Goal: Task Accomplishment & Management: Use online tool/utility

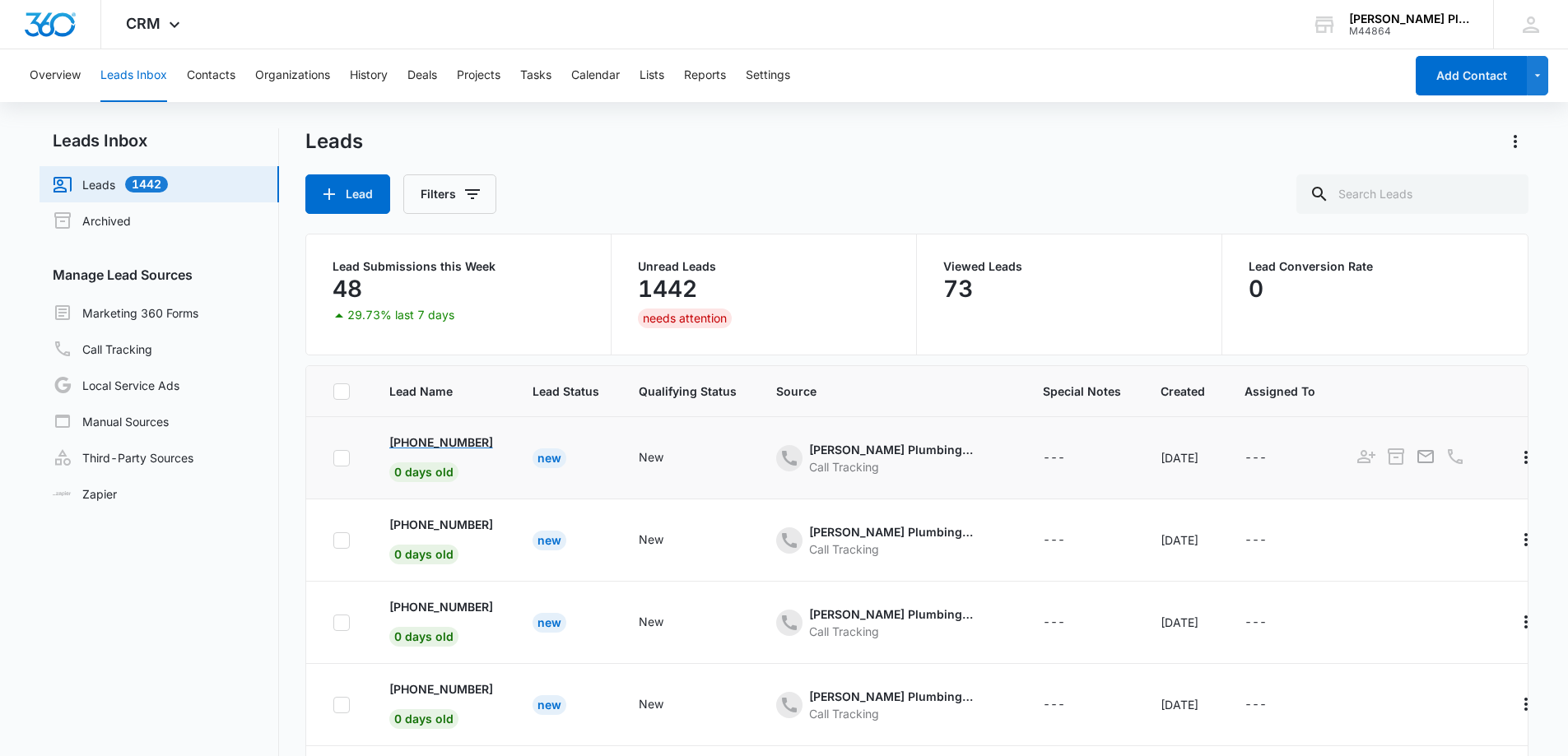
drag, startPoint x: 514, startPoint y: 441, endPoint x: 410, endPoint y: 447, distance: 104.2
click at [410, 447] on td "+1 (727) 235-2326 0 days old" at bounding box center [441, 458] width 144 height 82
copy p "(727) 235-2326"
drag, startPoint x: 505, startPoint y: 527, endPoint x: 402, endPoint y: 527, distance: 103.0
click at [402, 527] on td "+1 (585) 507-9618 0 days old" at bounding box center [441, 540] width 144 height 82
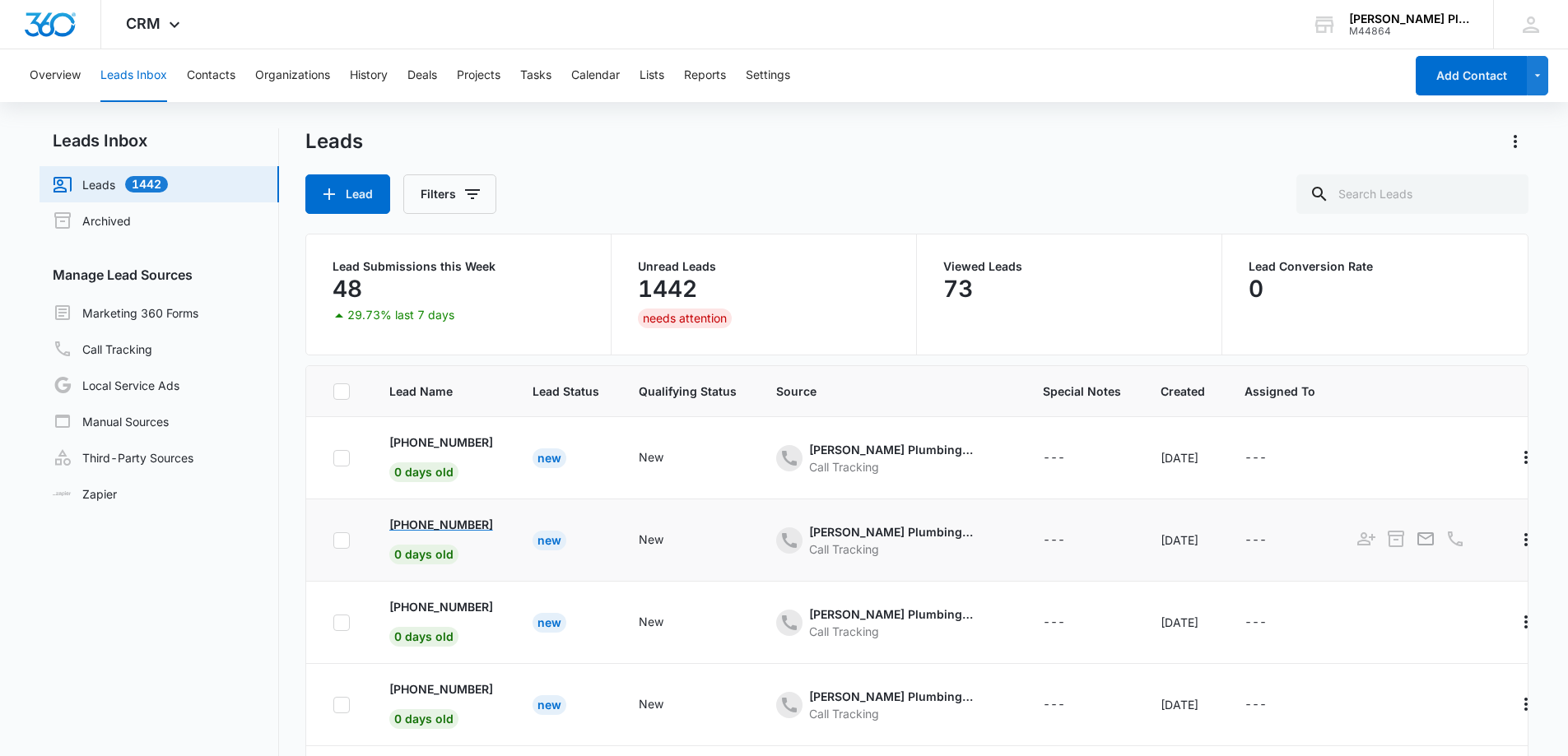
copy p "(585) 507-9618"
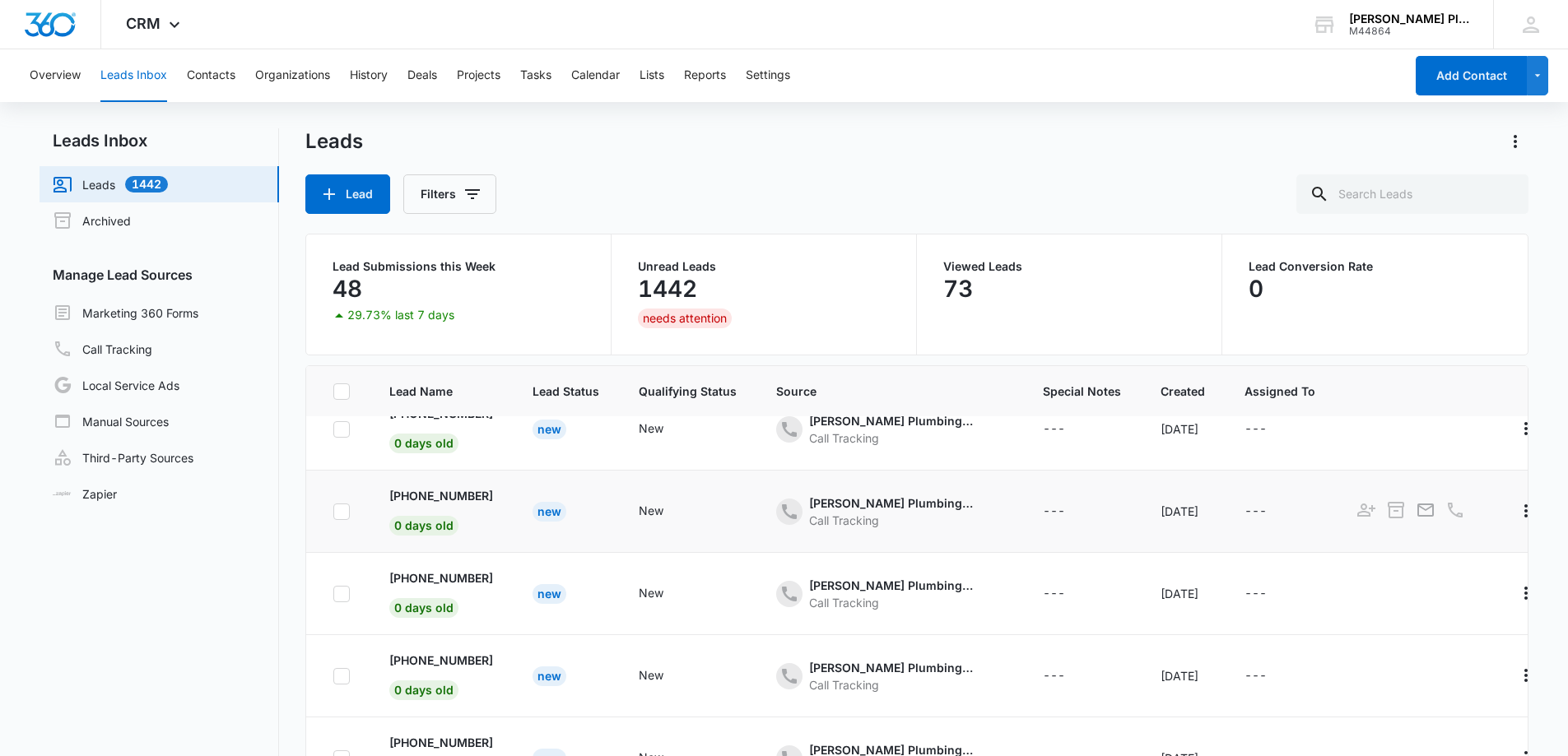
scroll to position [82, 0]
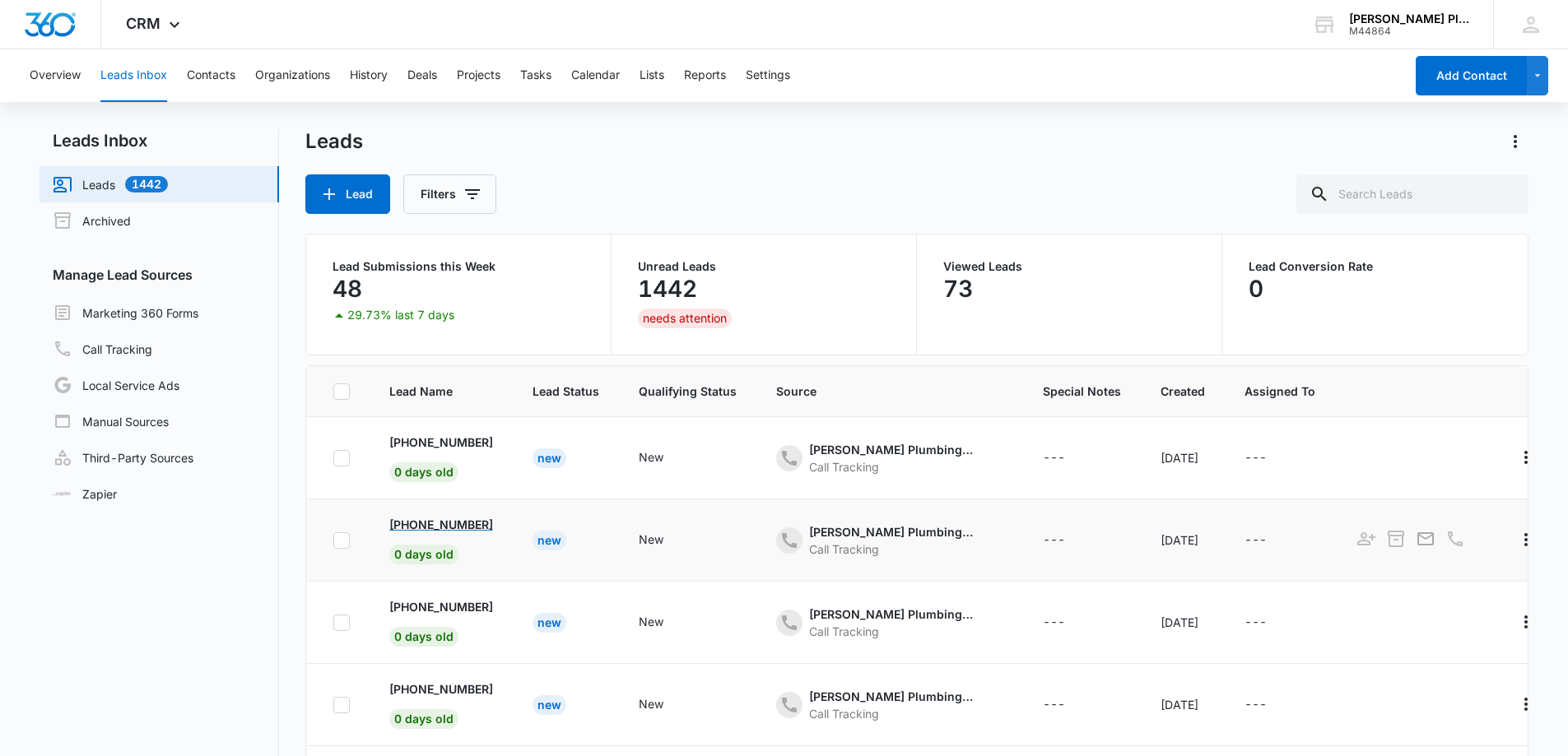
copy p "727) 902-7798"
drag, startPoint x: 514, startPoint y: 528, endPoint x: 411, endPoint y: 525, distance: 103.0
click at [411, 525] on td "+1 (727) 902-7798 0 days old" at bounding box center [441, 540] width 144 height 82
copy p "904) 667-2308"
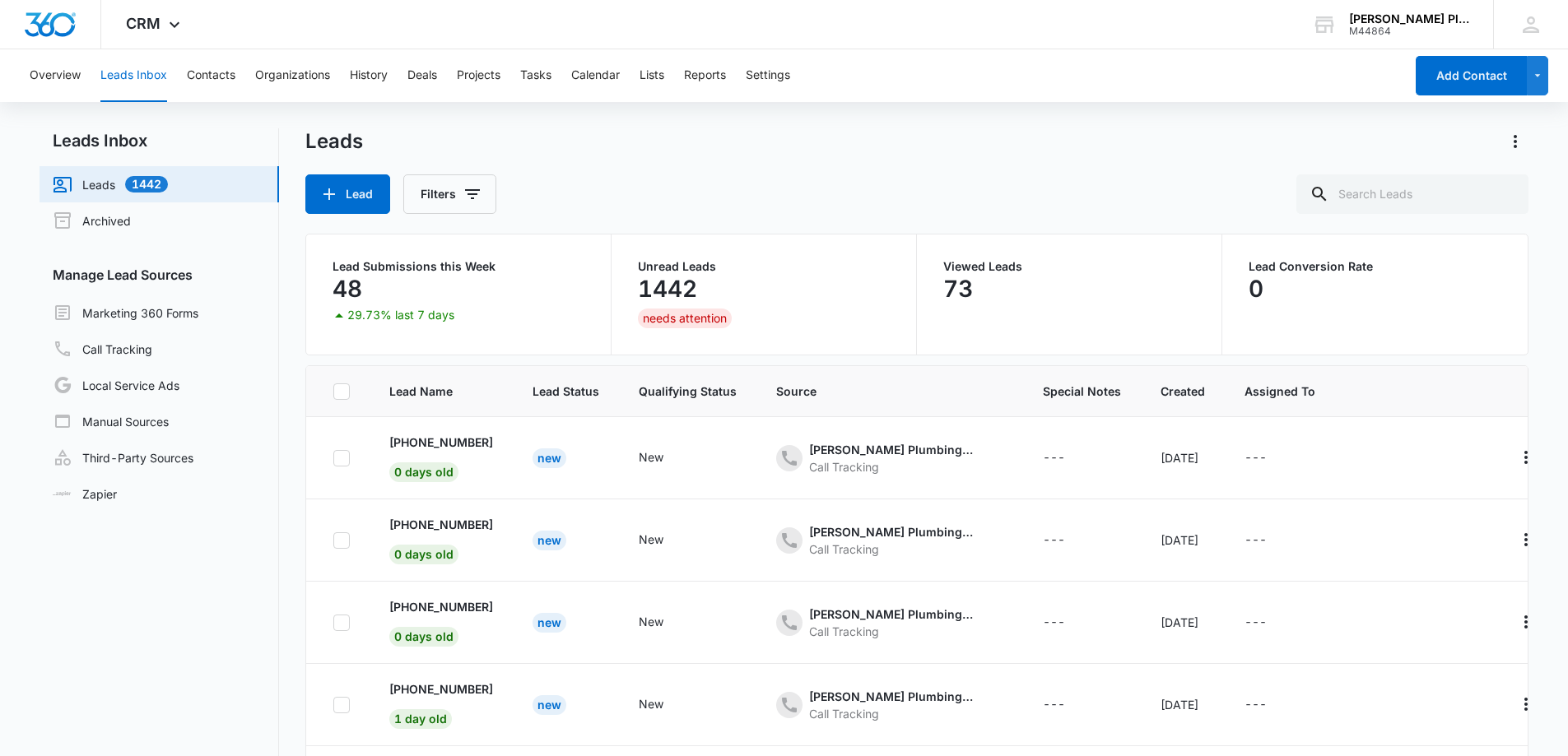
drag, startPoint x: 512, startPoint y: 523, endPoint x: 410, endPoint y: 410, distance: 152.2
click at [413, 523] on td "+1 (904) 667-2308 0 days old" at bounding box center [441, 540] width 144 height 82
copy p "727) 644-4810"
drag, startPoint x: 512, startPoint y: 520, endPoint x: 415, endPoint y: 523, distance: 97.0
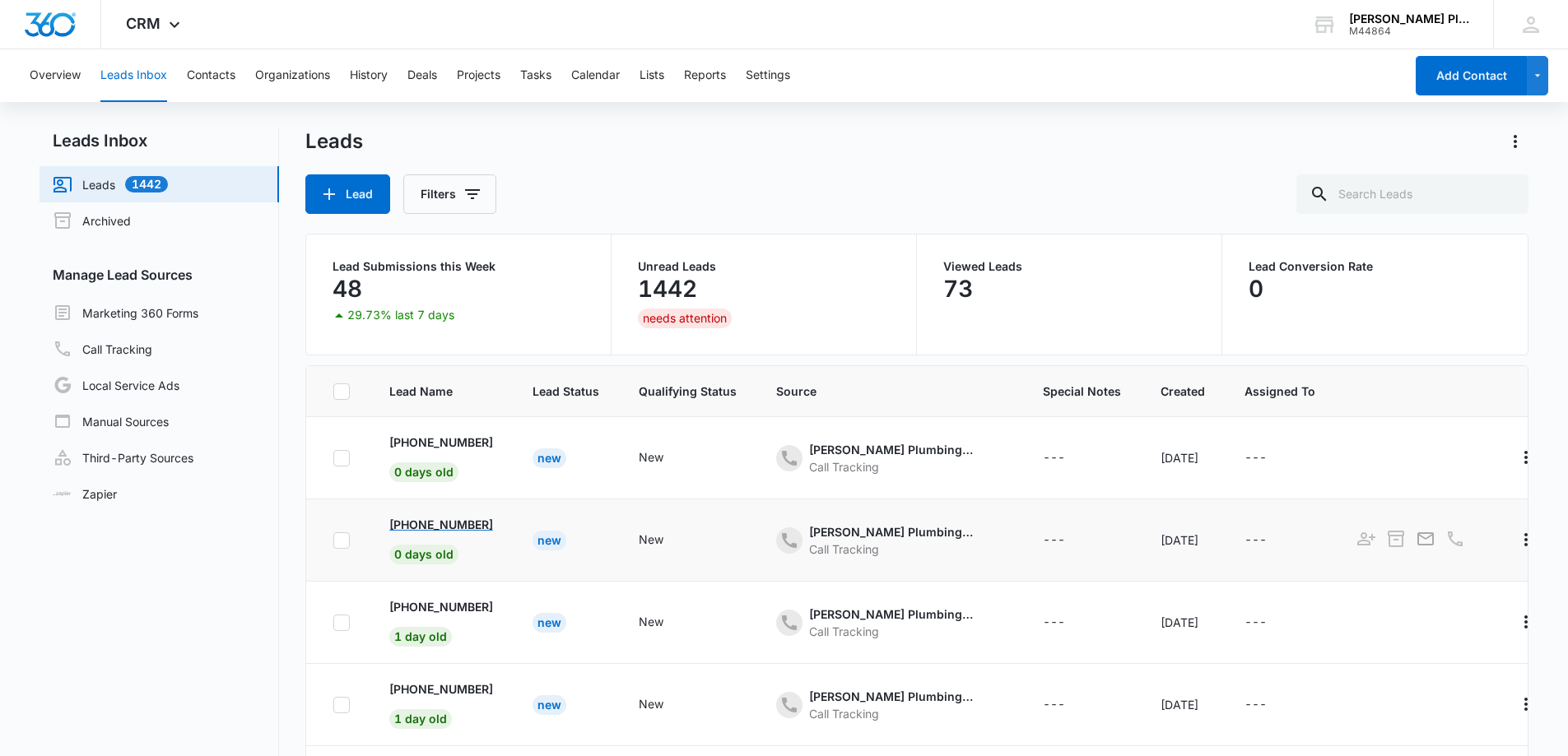
click at [415, 523] on td "+1 (727) 644-4810 0 days old" at bounding box center [441, 540] width 144 height 82
drag, startPoint x: 505, startPoint y: 608, endPoint x: 408, endPoint y: 603, distance: 97.1
click at [408, 603] on td "+1 (727) 641-3037 1 day old" at bounding box center [441, 623] width 144 height 82
click at [408, 603] on p "+1 (727) 641-3037" at bounding box center [441, 607] width 104 height 18
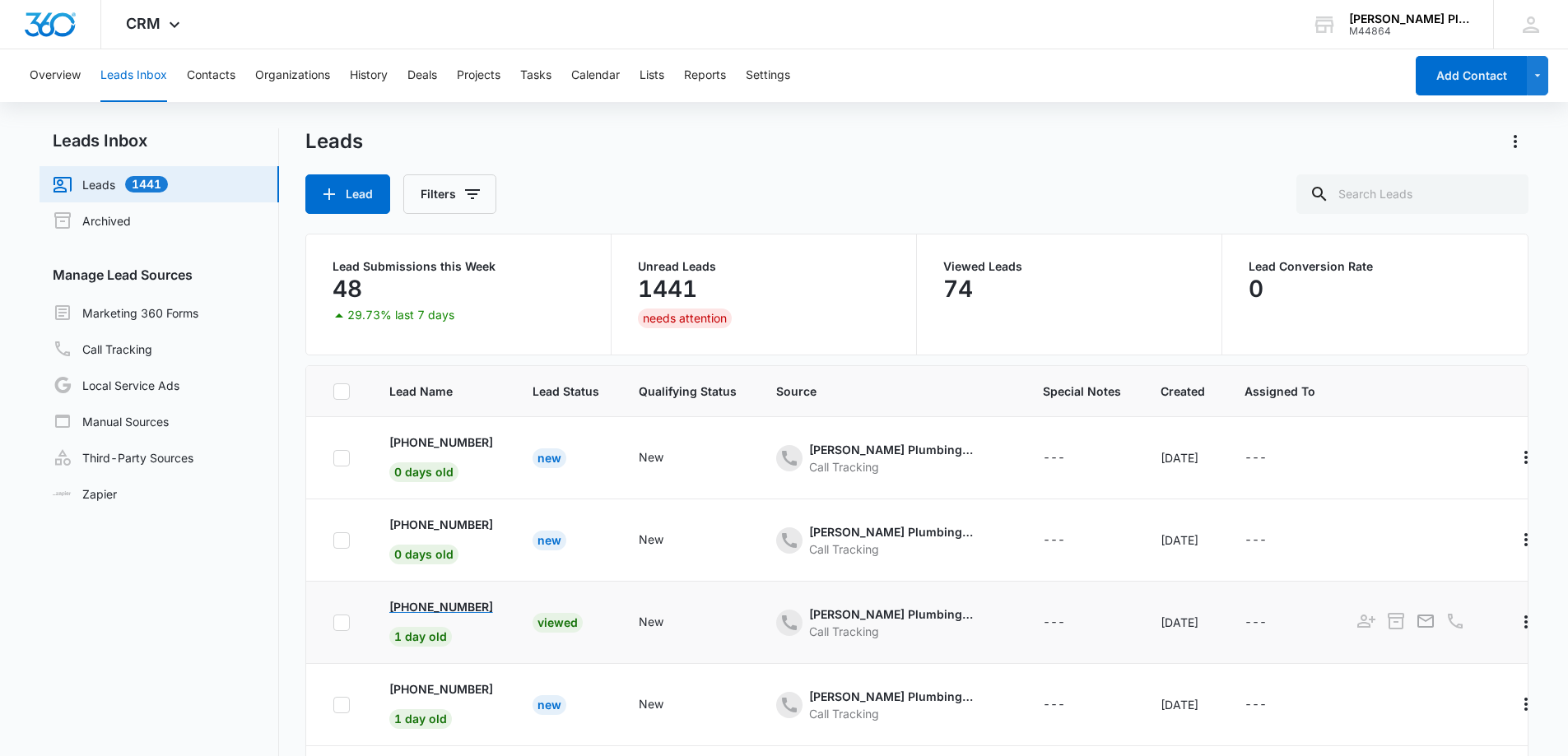
copy p "(727) 641-3037"
drag, startPoint x: 512, startPoint y: 607, endPoint x: 405, endPoint y: 611, distance: 107.1
click at [405, 611] on td "+1 (727) 641-3037 1 day old" at bounding box center [441, 623] width 144 height 82
copy p "(407) 501-9606"
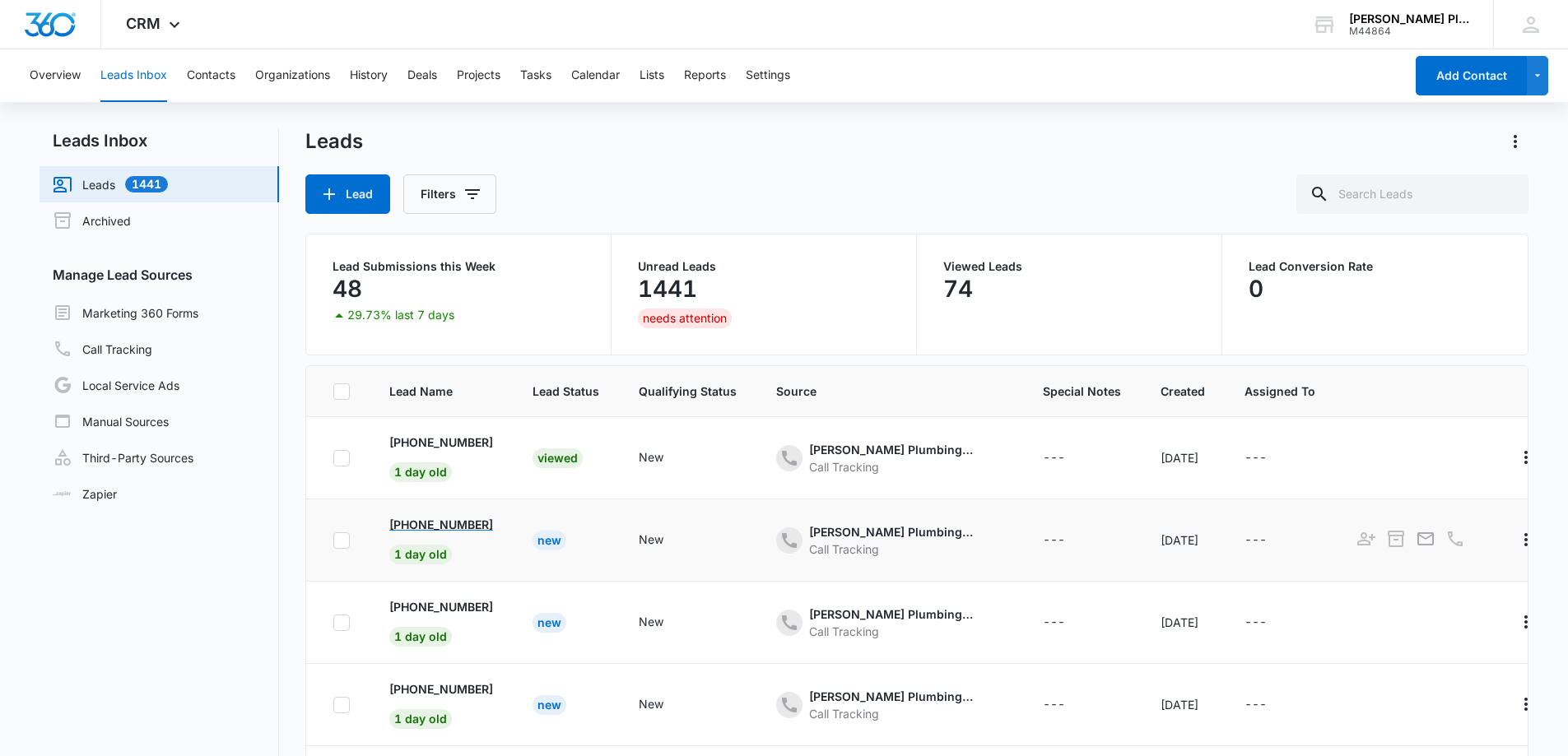
drag, startPoint x: 505, startPoint y: 529, endPoint x: 405, endPoint y: 525, distance: 100.1
click at [405, 525] on td "+1 (407) 501-9606 1 day old" at bounding box center [441, 540] width 144 height 82
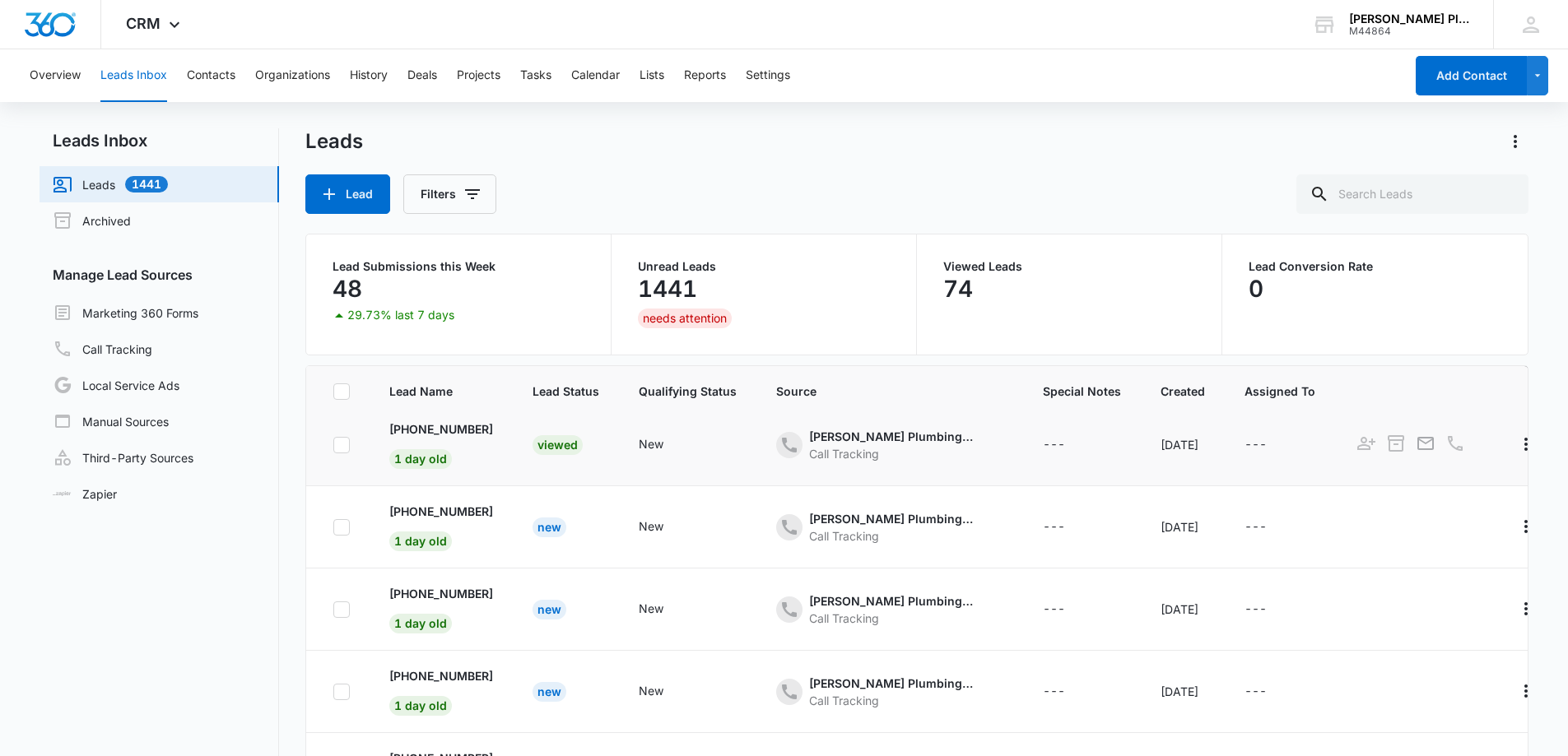
scroll to position [437, 0]
copy p "727) 804-6955"
drag, startPoint x: 506, startPoint y: 581, endPoint x: 411, endPoint y: 580, distance: 95.0
click at [411, 580] on td "+1 (727) 804-6955 1 day old" at bounding box center [441, 610] width 144 height 82
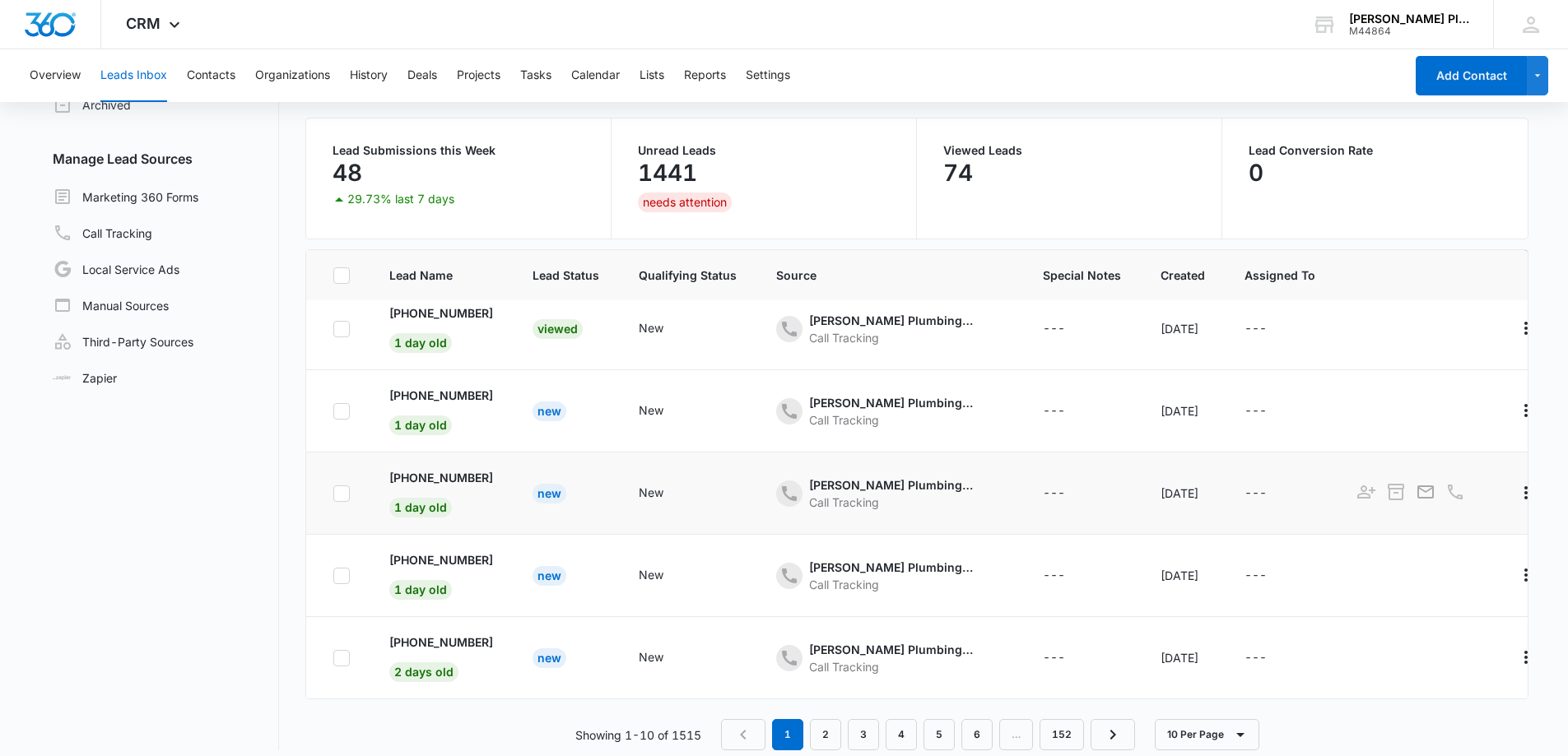
scroll to position [130, 0]
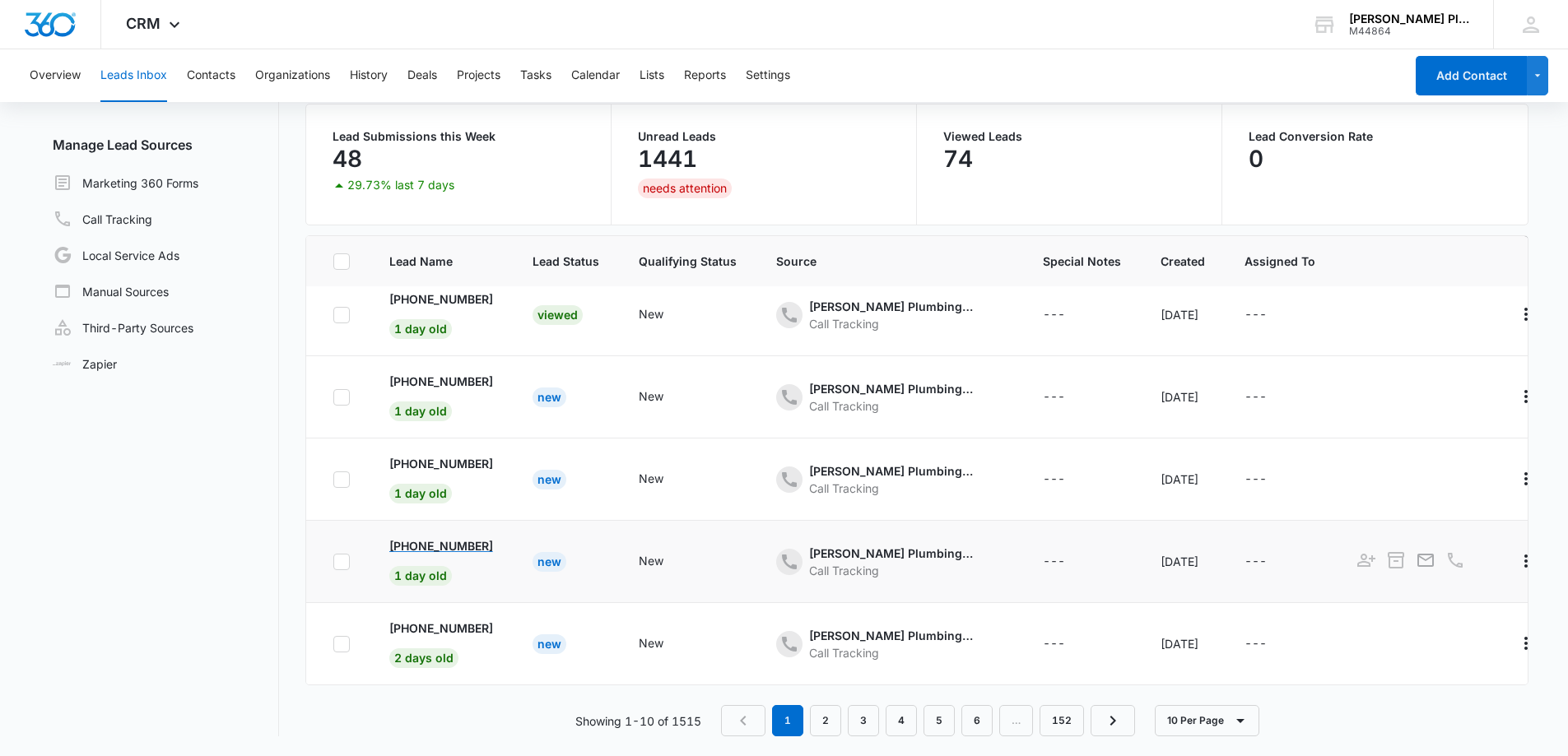
copy p "(727) 224-9974"
drag, startPoint x: 505, startPoint y: 536, endPoint x: 403, endPoint y: 515, distance: 104.1
click at [403, 529] on td "+1 (727) 224-9974 1 day old" at bounding box center [441, 561] width 144 height 82
copy p "941) 822-4343"
drag, startPoint x: 505, startPoint y: 611, endPoint x: 411, endPoint y: 615, distance: 94.1
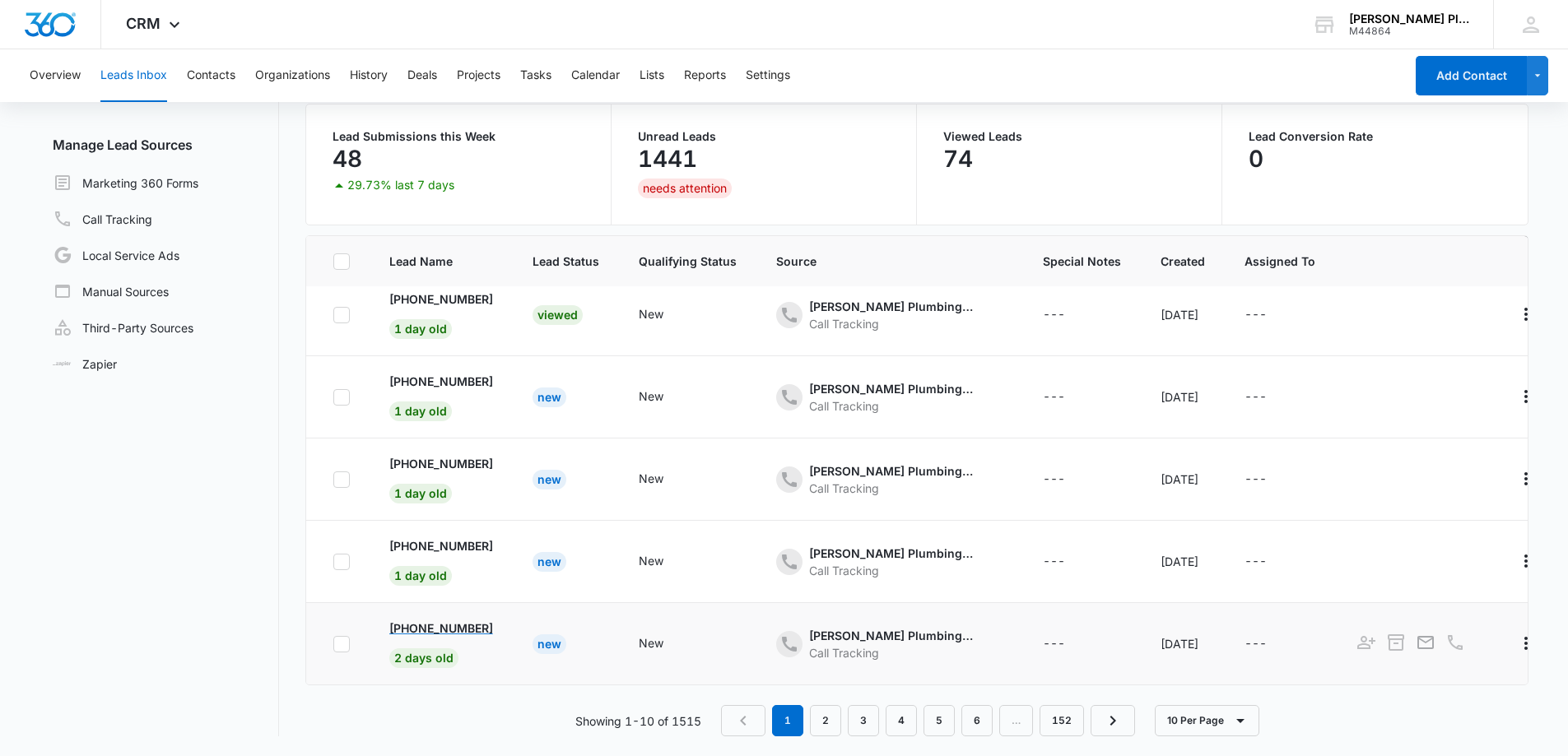
click at [411, 615] on td "+1 (941) 822-4343 2 days old" at bounding box center [441, 644] width 144 height 82
click at [827, 720] on link "2" at bounding box center [826, 721] width 32 height 32
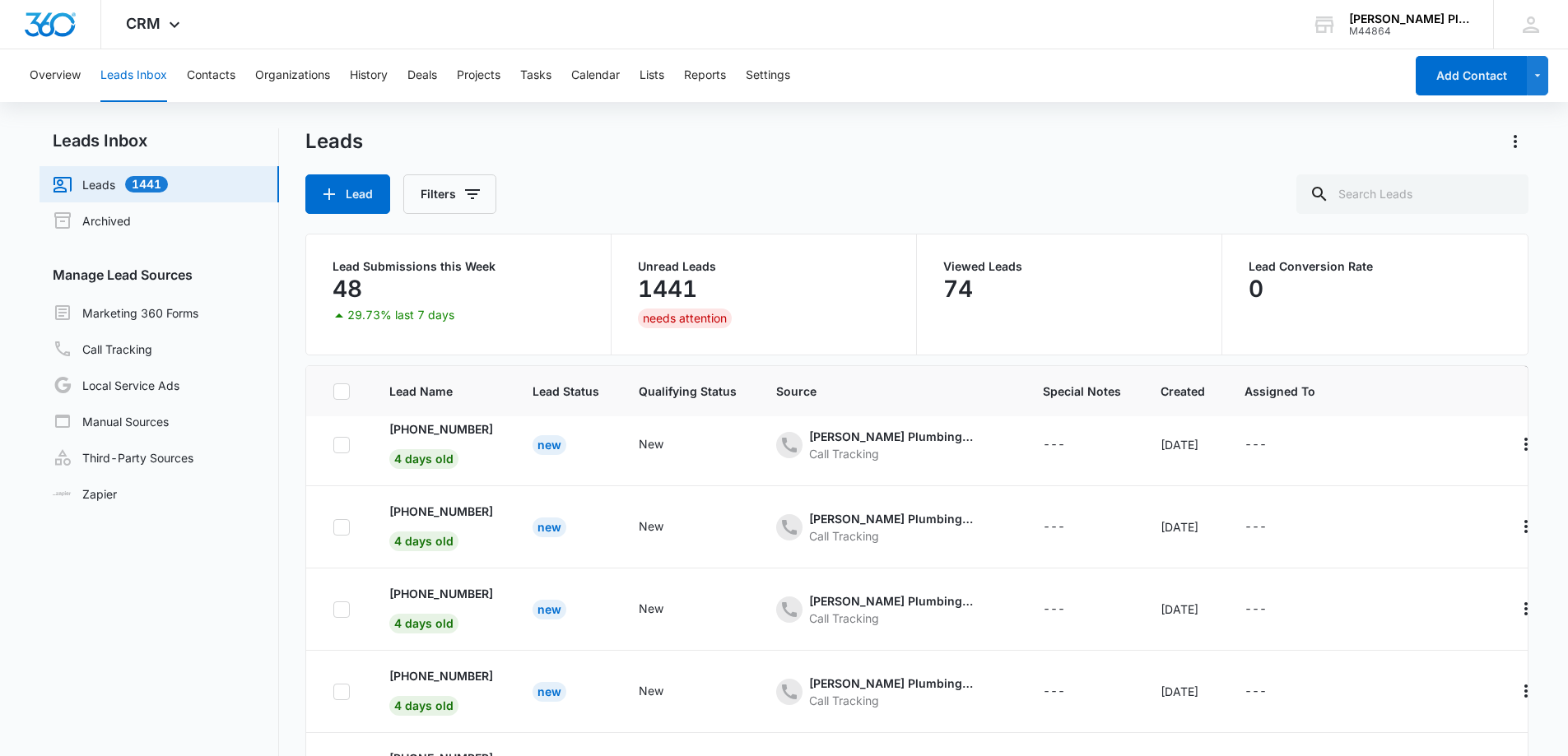
scroll to position [0, 0]
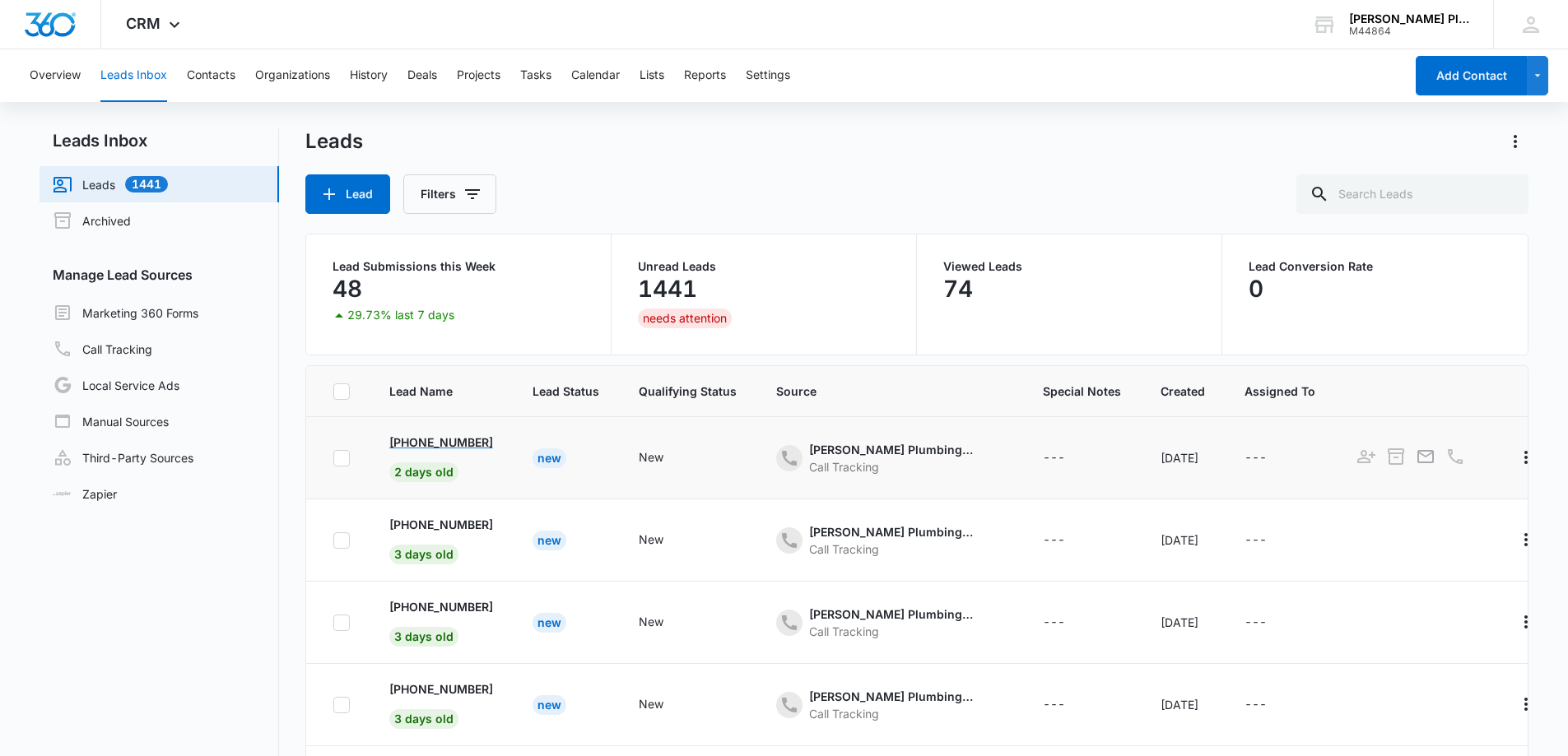
drag, startPoint x: 512, startPoint y: 447, endPoint x: 413, endPoint y: 447, distance: 99.0
click at [413, 447] on td "+1 (727) 612-1776 2 days old" at bounding box center [441, 458] width 144 height 82
drag, startPoint x: 504, startPoint y: 529, endPoint x: 380, endPoint y: 313, distance: 249.1
click at [407, 529] on td "+1 (727) 347-6969 3 days old" at bounding box center [441, 540] width 144 height 82
drag, startPoint x: 509, startPoint y: 608, endPoint x: 437, endPoint y: 548, distance: 93.7
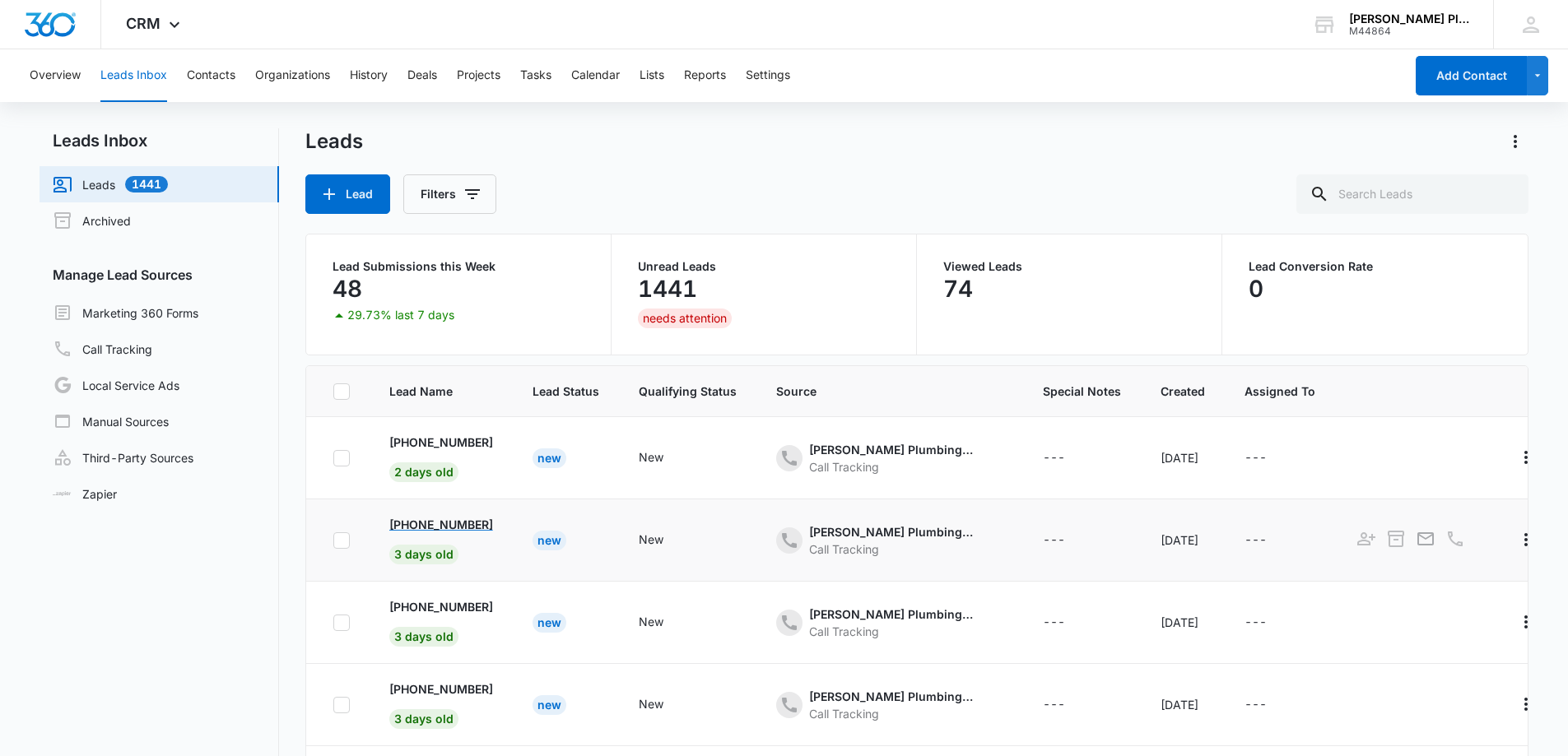
click at [411, 599] on td "+1 (347) 572-2389 3 days old" at bounding box center [441, 623] width 144 height 82
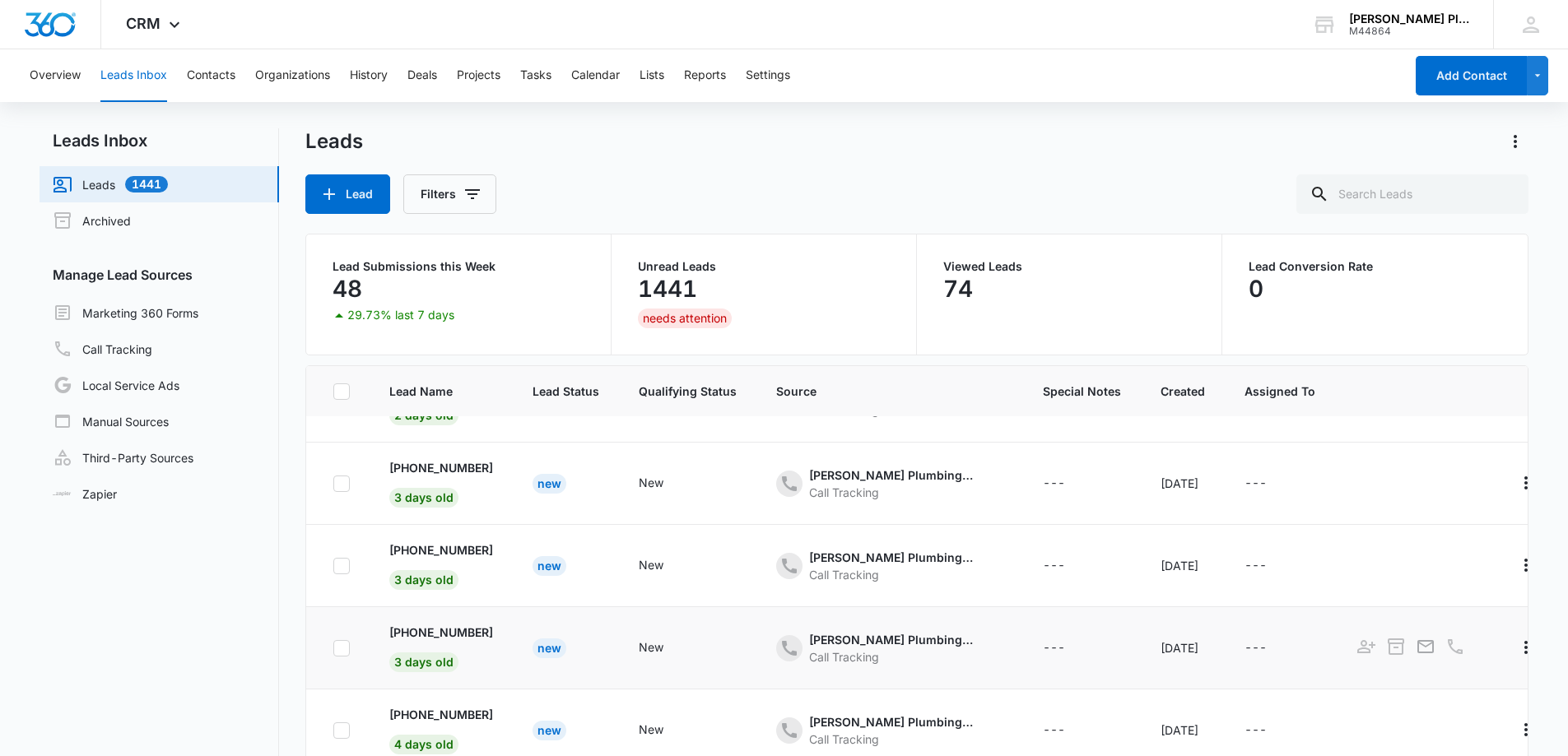
scroll to position [82, 0]
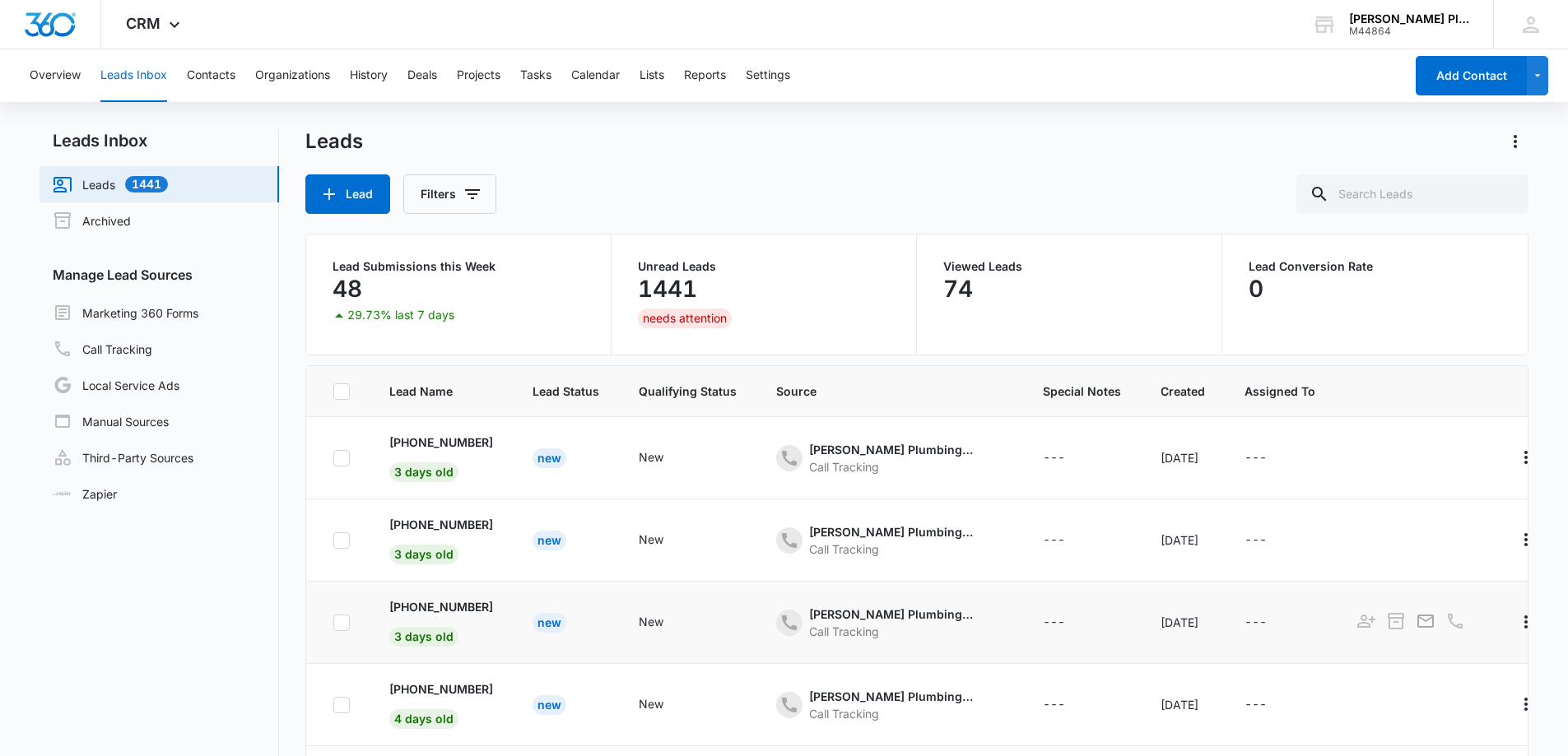
drag, startPoint x: 511, startPoint y: 608, endPoint x: 408, endPoint y: 590, distance: 104.6
click at [408, 590] on td "+1 (727) 459-1730 3 days old" at bounding box center [441, 623] width 144 height 82
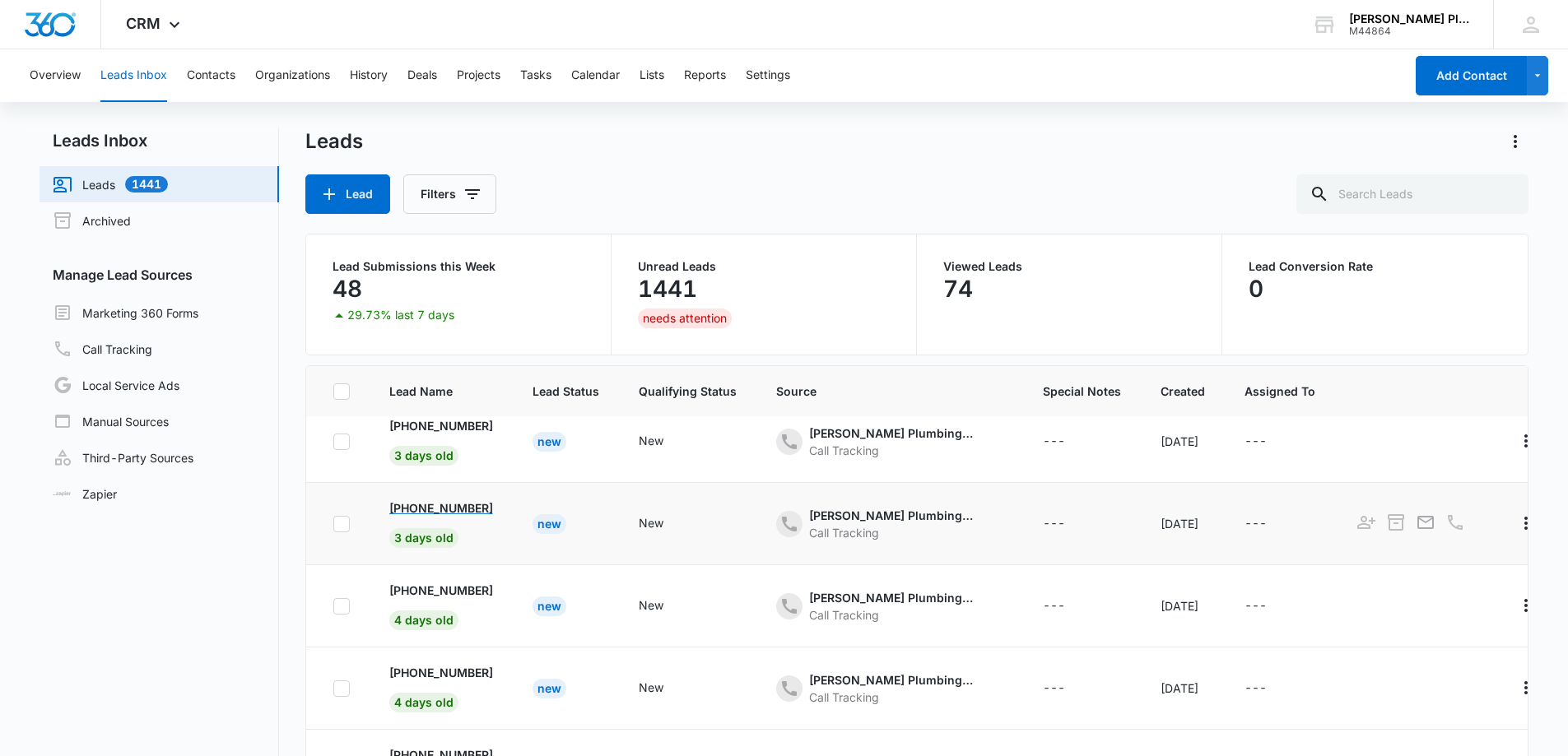
scroll to position [247, 0]
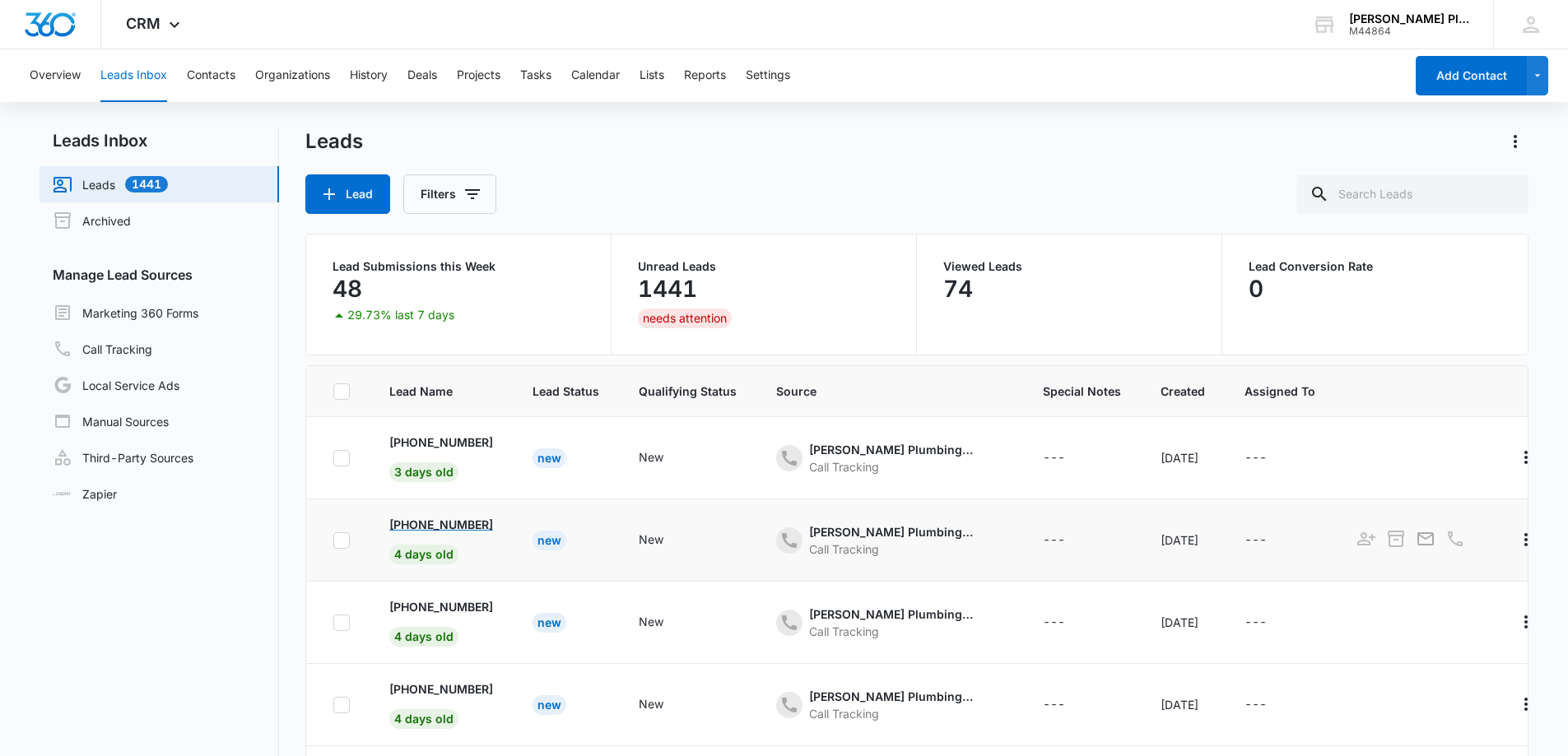
drag, startPoint x: 505, startPoint y: 525, endPoint x: 410, endPoint y: 519, distance: 95.2
click at [410, 519] on td "+1 (317) 445-1886 4 days old" at bounding box center [441, 540] width 144 height 82
